Goal: Use online tool/utility: Utilize a website feature to perform a specific function

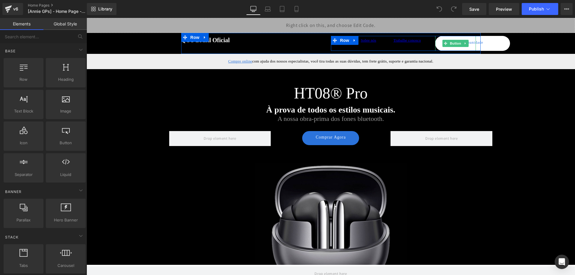
click at [455, 47] on link "Comunidade" at bounding box center [472, 43] width 75 height 15
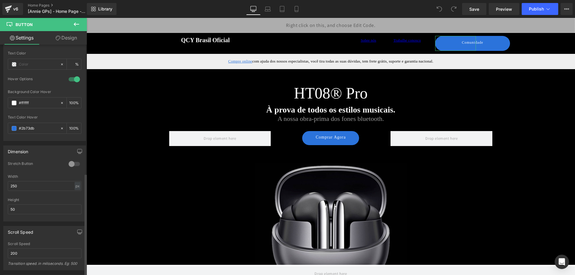
scroll to position [360, 0]
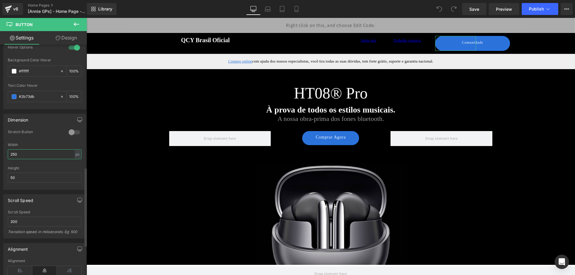
click at [34, 154] on input "250" at bounding box center [45, 155] width 74 height 10
type input "20"
click at [23, 170] on div "Height" at bounding box center [45, 168] width 74 height 4
click at [22, 181] on input "50" at bounding box center [45, 178] width 74 height 10
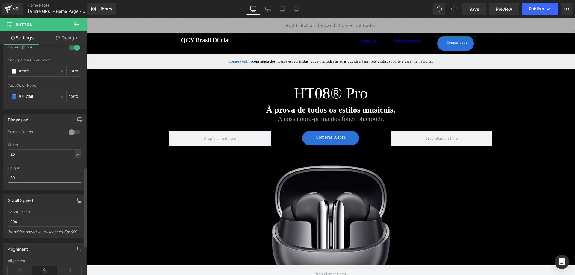
click at [22, 181] on input "50" at bounding box center [45, 178] width 74 height 10
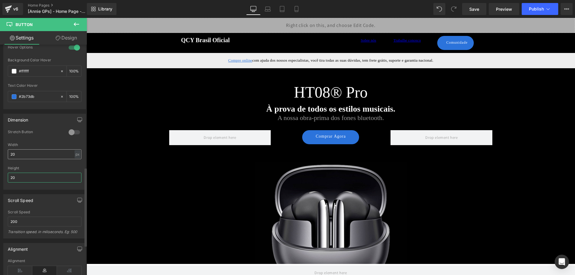
type input "20"
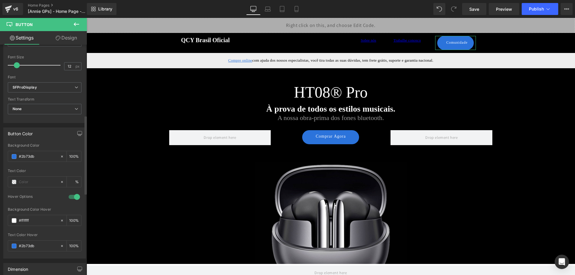
scroll to position [207, 0]
click at [509, 6] on span "Preview" at bounding box center [504, 9] width 16 height 6
click at [510, 12] on link "Preview" at bounding box center [504, 9] width 31 height 12
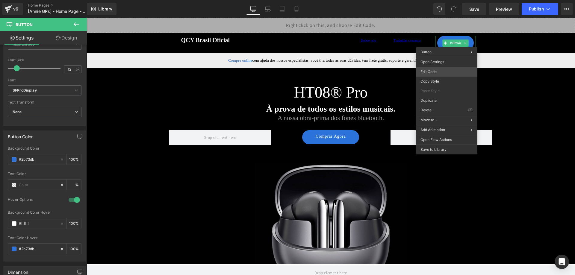
click at [434, 0] on div "You are previewing how the will restyle your page. You can not edit Elements in…" at bounding box center [287, 0] width 575 height 0
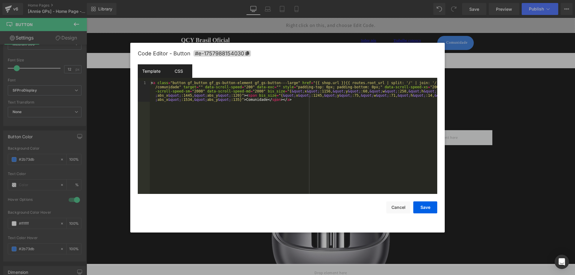
click at [181, 76] on div "CSS" at bounding box center [178, 70] width 27 height 13
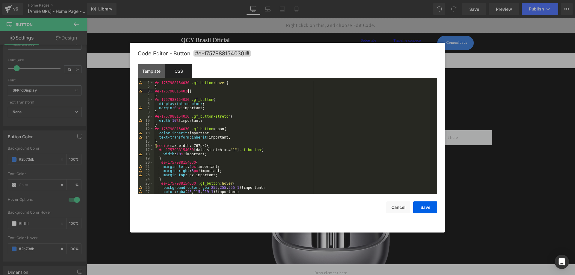
click at [233, 91] on div "#e-1757988154030 .gf_button :hover { } #e-1757988154030 { } #e-1757988154030 .g…" at bounding box center [294, 142] width 281 height 122
click at [155, 84] on div "#e-1757988154030 .gf_button :hover { } #e-1757988154030 { } #e-1757988154030 .g…" at bounding box center [294, 142] width 281 height 122
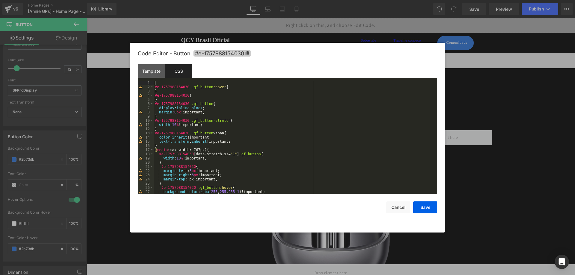
click at [247, 54] on icon at bounding box center [248, 53] width 4 height 4
click at [172, 82] on div "#e-1757988154030 .gf_button :hover { } #e-1757988154030 { } #e-1757988154030 .g…" at bounding box center [294, 142] width 281 height 122
paste textarea
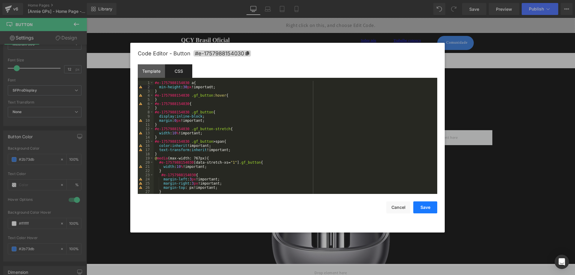
drag, startPoint x: 429, startPoint y: 211, endPoint x: 436, endPoint y: 207, distance: 7.8
click at [429, 211] on button "Save" at bounding box center [425, 208] width 24 height 12
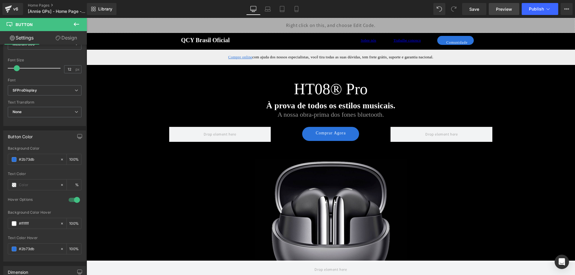
click at [501, 7] on span "Preview" at bounding box center [504, 9] width 16 height 6
drag, startPoint x: 472, startPoint y: 7, endPoint x: 367, endPoint y: 1, distance: 104.7
click at [473, 7] on span "Save" at bounding box center [475, 9] width 10 height 6
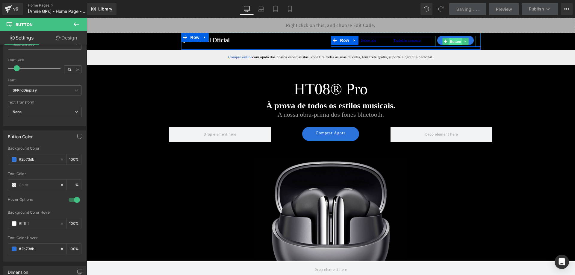
drag, startPoint x: 448, startPoint y: 40, endPoint x: 504, endPoint y: 20, distance: 58.9
click at [449, 40] on span "Button" at bounding box center [456, 41] width 14 height 7
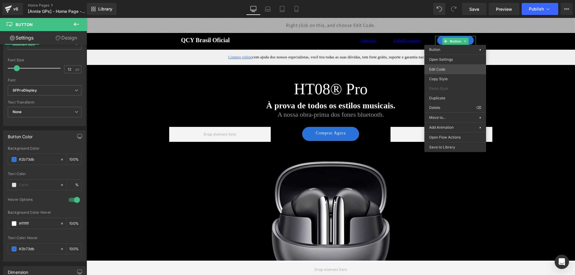
click at [449, 69] on body "Button You are previewing how the will restyle your page. You can not edit Elem…" at bounding box center [287, 137] width 575 height 275
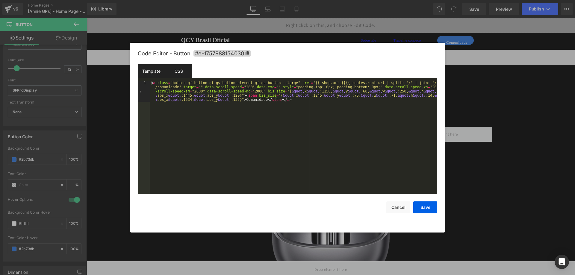
click at [181, 69] on div "CSS" at bounding box center [178, 70] width 27 height 13
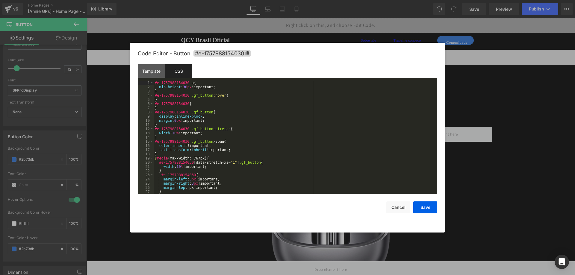
click at [195, 77] on div "Template CSS" at bounding box center [288, 72] width 300 height 16
drag, startPoint x: 191, startPoint y: 84, endPoint x: 138, endPoint y: 84, distance: 52.4
click at [138, 84] on pre "1 2 3 4 5 6 7 8 9 10 11 12 13 14 15 16 17 18 19 20 21 22 23 24 25 26 27 28 #e-1…" at bounding box center [288, 137] width 300 height 113
click at [205, 82] on div "#e-1757988154030 a { min-height : 30 px !important; } #e-1757988154030 .gf_butt…" at bounding box center [294, 142] width 281 height 122
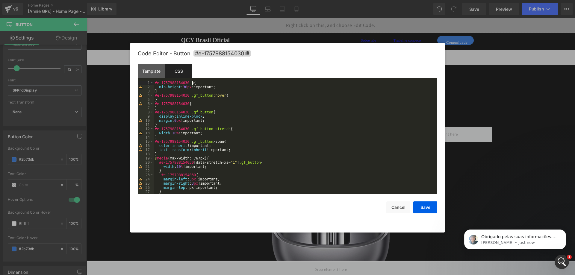
scroll to position [0, 0]
click at [214, 87] on div "#e-1757988154030 a { min-height : 30 px !important; } #e-1757988154030 .gf_butt…" at bounding box center [294, 142] width 281 height 122
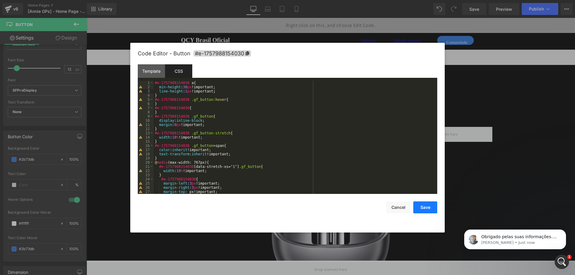
click at [425, 203] on button "Save" at bounding box center [425, 208] width 24 height 12
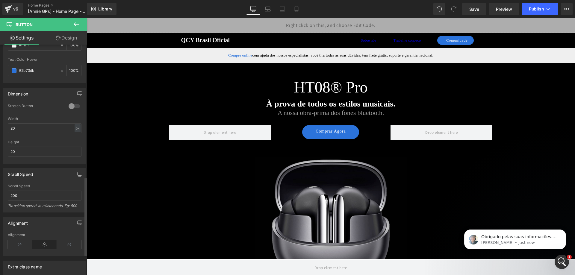
scroll to position [387, 0]
drag, startPoint x: 13, startPoint y: 150, endPoint x: 8, endPoint y: 151, distance: 4.8
click at [8, 151] on input "20" at bounding box center [45, 151] width 74 height 10
type input "30"
click at [478, 9] on span "Save" at bounding box center [475, 9] width 10 height 6
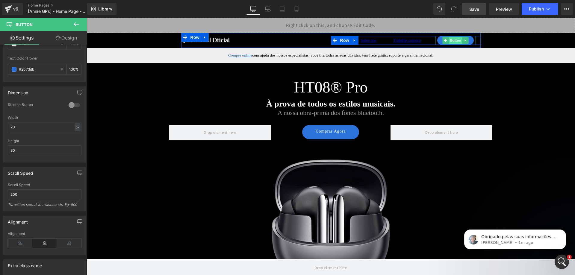
drag, startPoint x: 456, startPoint y: 41, endPoint x: 459, endPoint y: 43, distance: 3.7
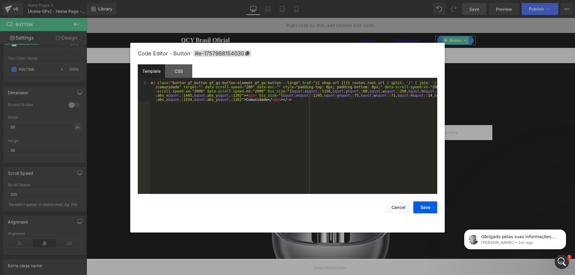
click at [449, 72] on body "Button You are previewing how the will restyle your page. You can not edit Elem…" at bounding box center [287, 137] width 575 height 275
click at [182, 72] on div "CSS" at bounding box center [178, 70] width 27 height 13
